Goal: Task Accomplishment & Management: Use online tool/utility

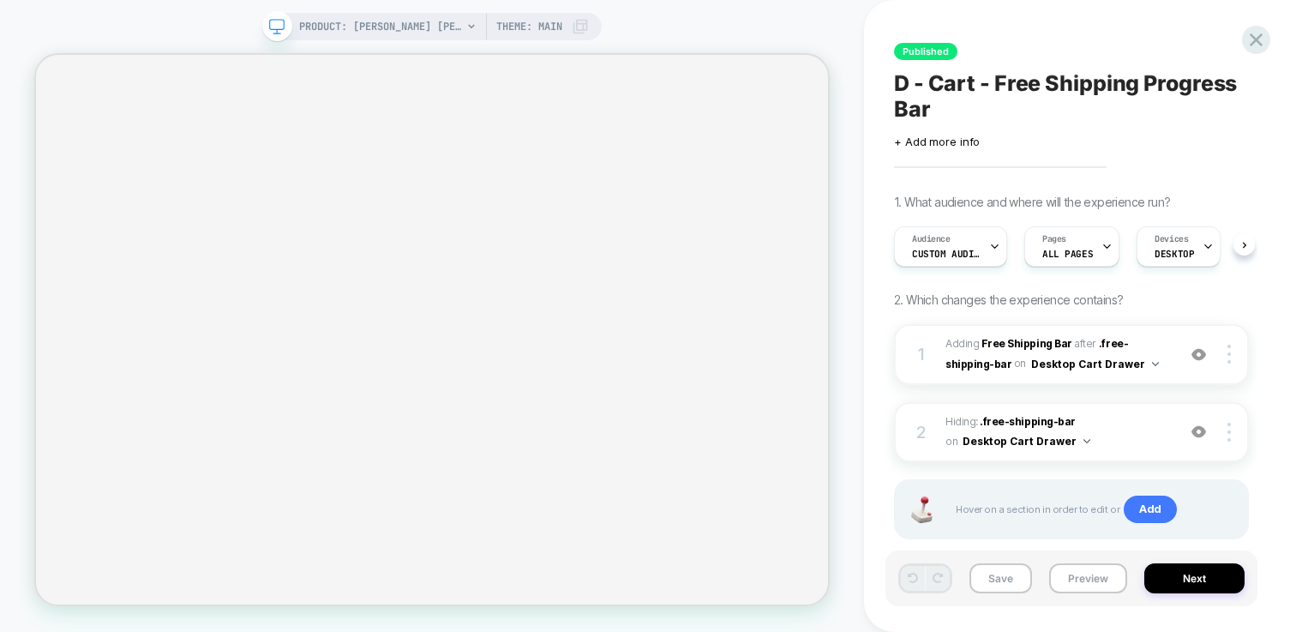
scroll to position [0, 1]
click at [1025, 345] on b "Free Shipping Bar" at bounding box center [1026, 343] width 91 height 13
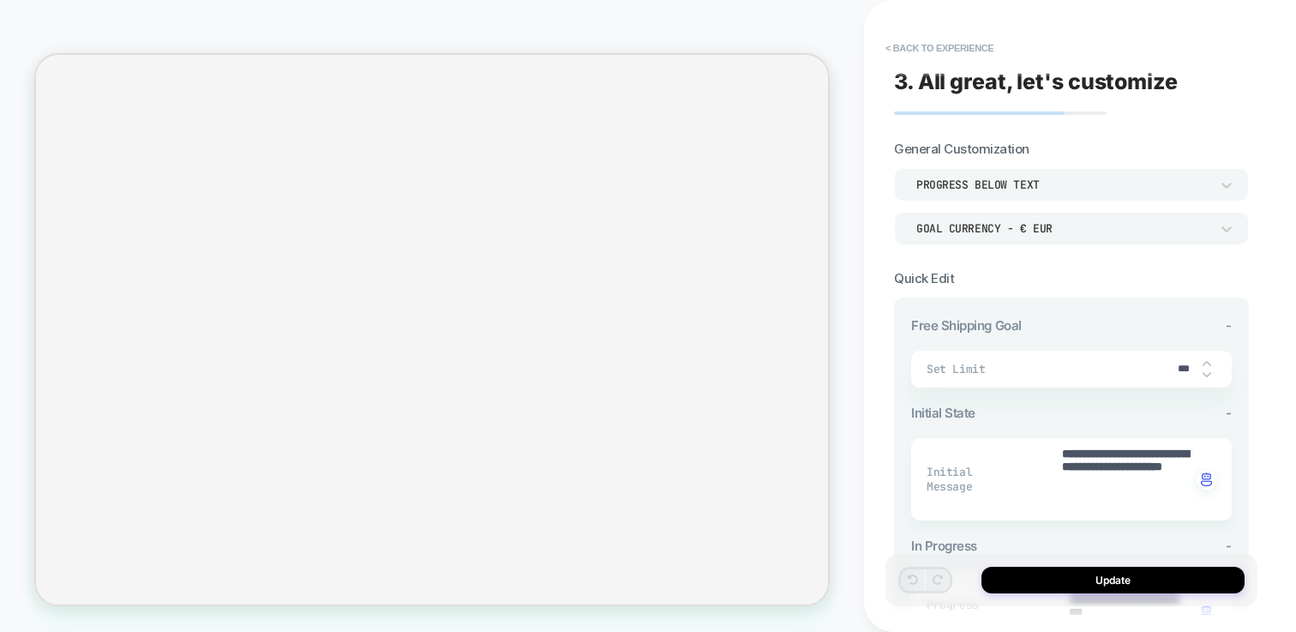
type textarea "*"
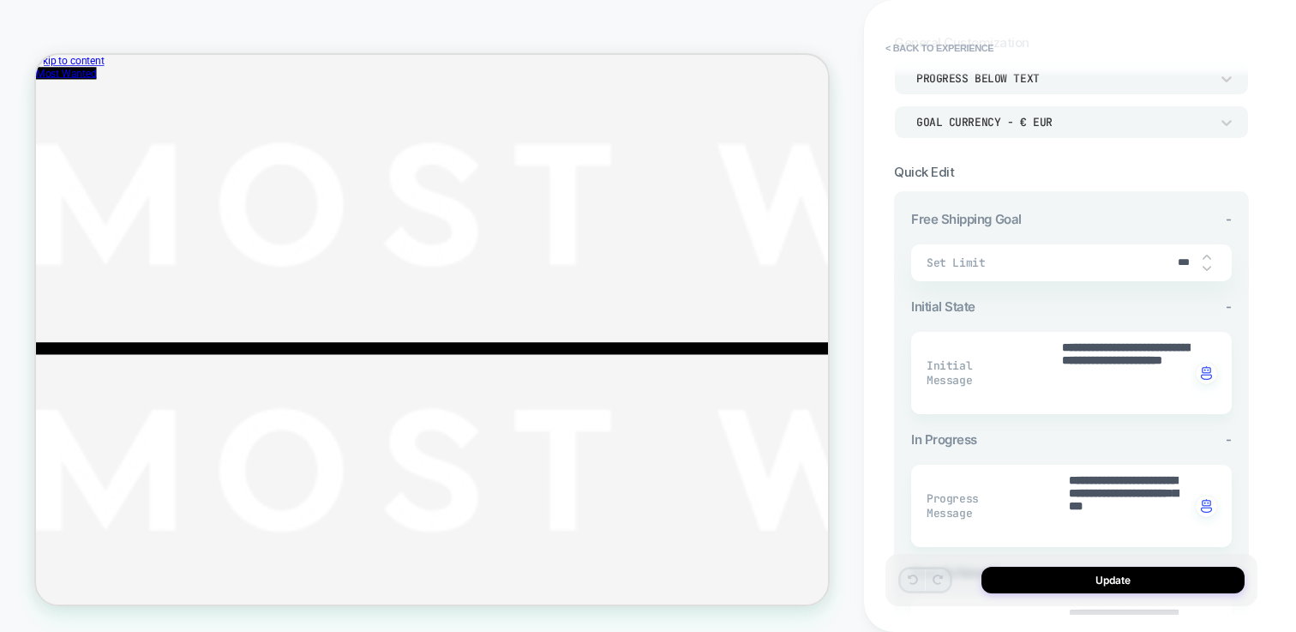
scroll to position [0, 0]
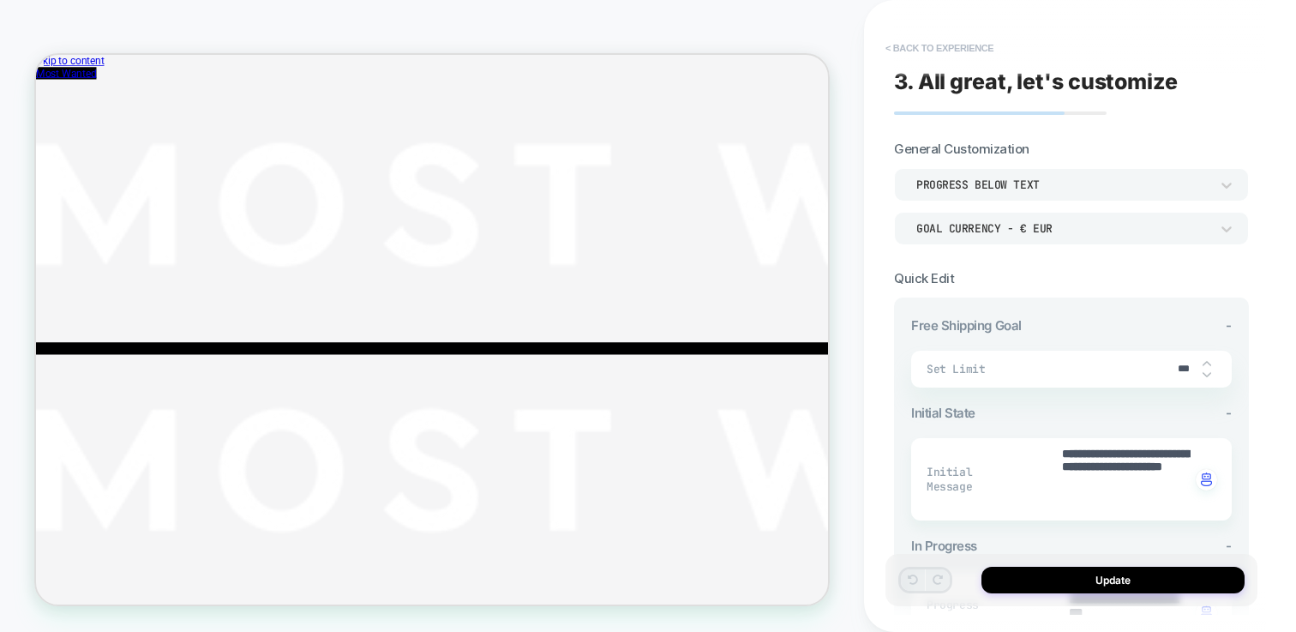
click at [942, 42] on button "< Back to experience" at bounding box center [939, 47] width 125 height 27
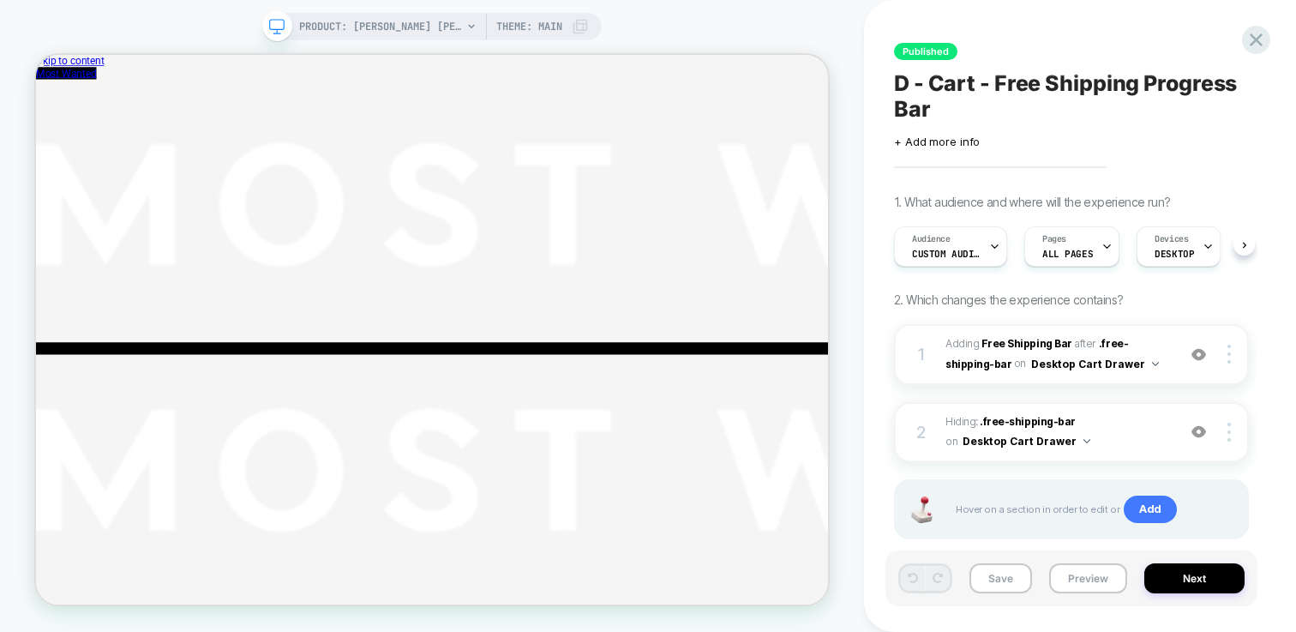
scroll to position [0, 1]
click at [1248, 51] on div "Published D - Cart - Free Shipping Progress Bar Click to edit experience detail…" at bounding box center [1071, 315] width 372 height 597
click at [1255, 42] on icon at bounding box center [1256, 39] width 13 height 13
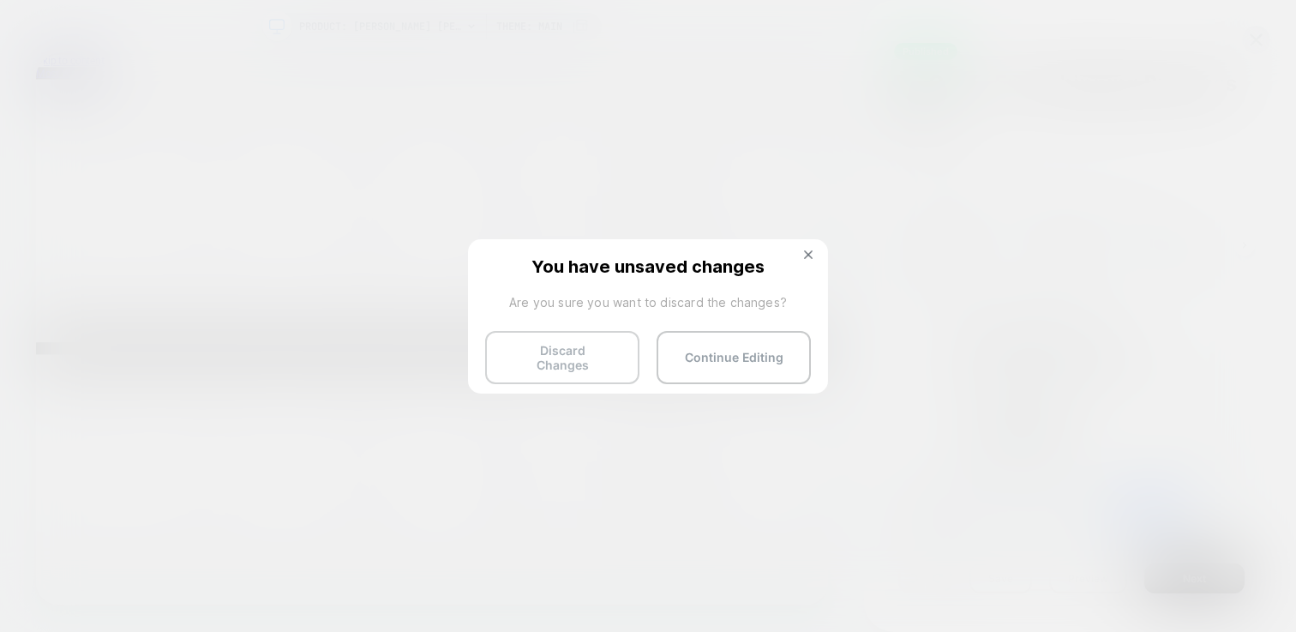
click at [584, 341] on button "Discard Changes" at bounding box center [562, 357] width 154 height 53
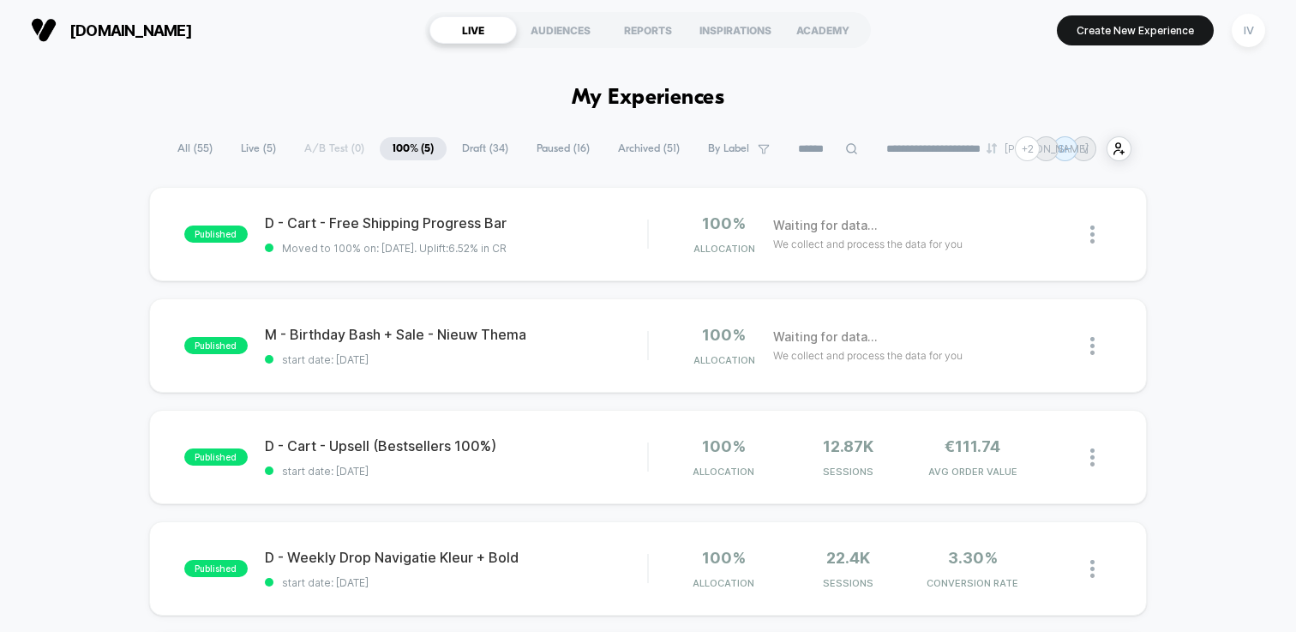
click at [317, 145] on div "**********" at bounding box center [648, 148] width 967 height 25
